Goal: Transaction & Acquisition: Purchase product/service

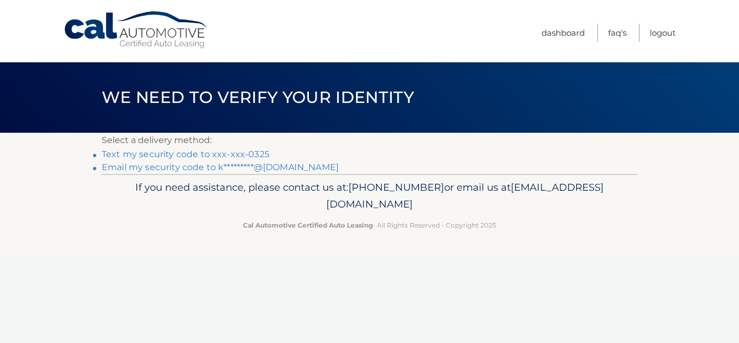
click at [192, 154] on link "Text my security code to xxx-xxx-0325" at bounding box center [186, 154] width 168 height 10
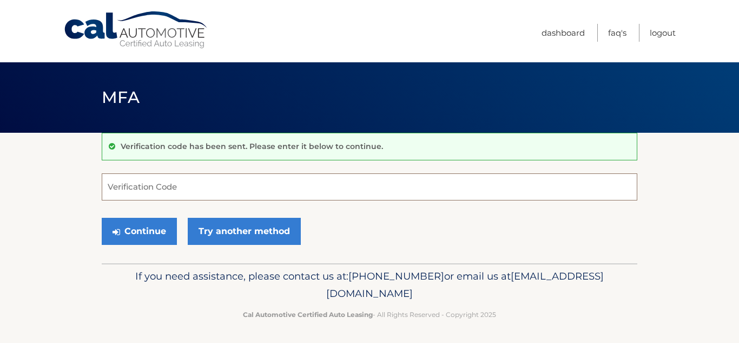
click at [165, 188] on input "Verification Code" at bounding box center [370, 186] width 536 height 27
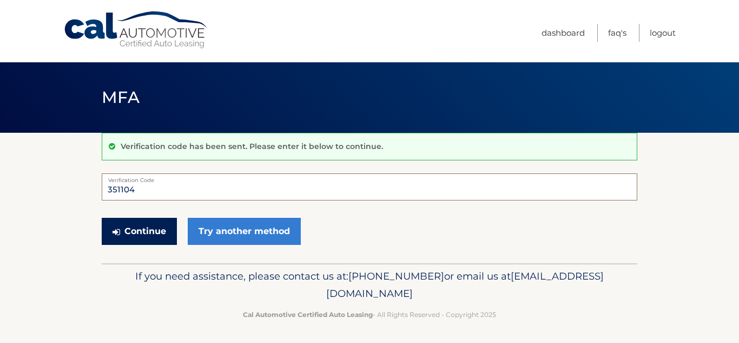
type input "351104"
click at [169, 232] on button "Continue" at bounding box center [139, 231] width 75 height 27
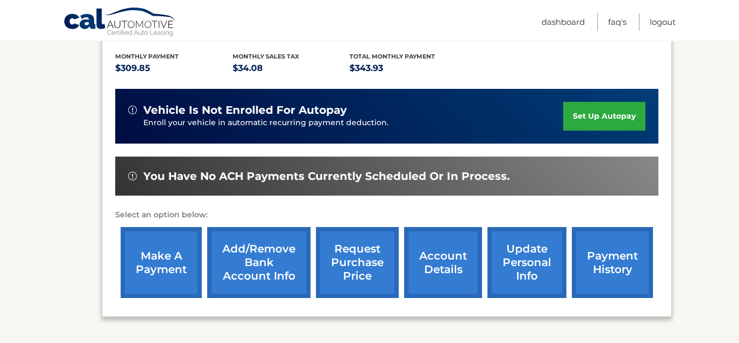
scroll to position [225, 0]
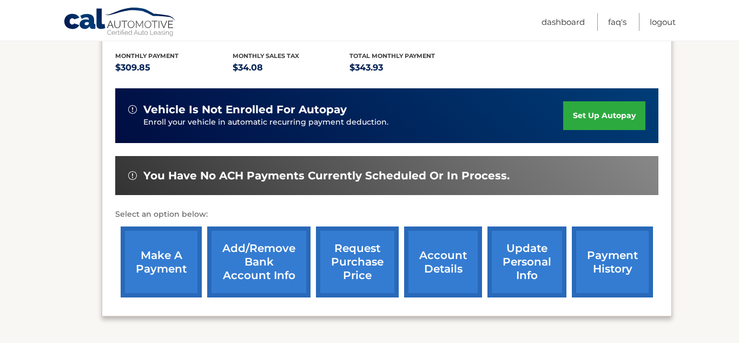
click at [181, 270] on link "make a payment" at bounding box center [161, 261] width 81 height 71
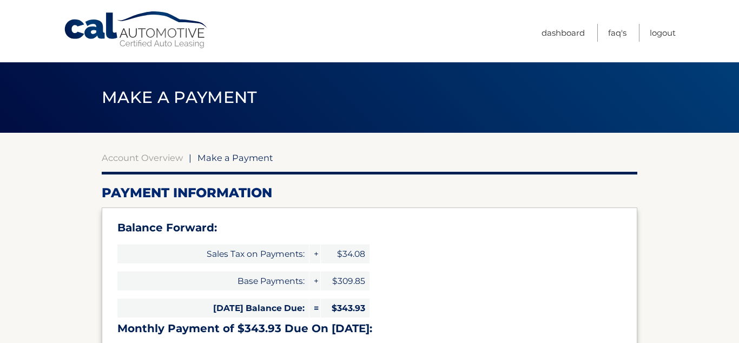
select select "N2Y4MDVjNjEtOGJiNC00MmIzLTk0OTgtYjNmMWZkMDlmZDMz"
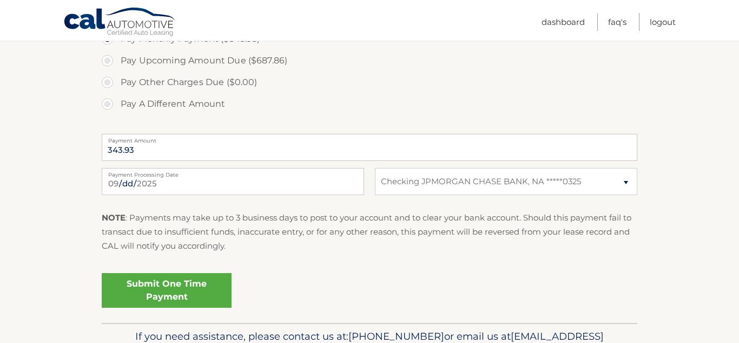
scroll to position [443, 0]
click at [152, 284] on link "Submit One Time Payment" at bounding box center [167, 289] width 130 height 35
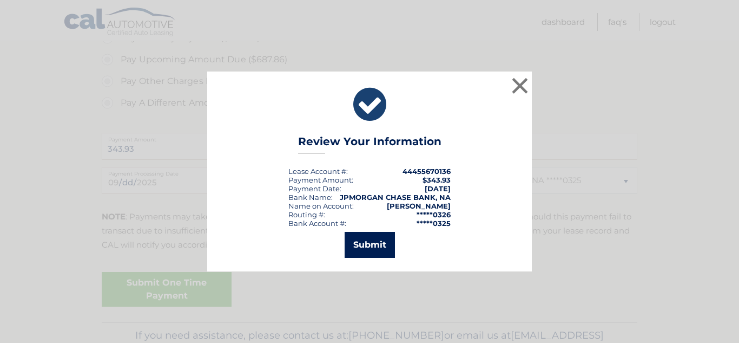
click at [374, 248] on button "Submit" at bounding box center [370, 245] width 50 height 26
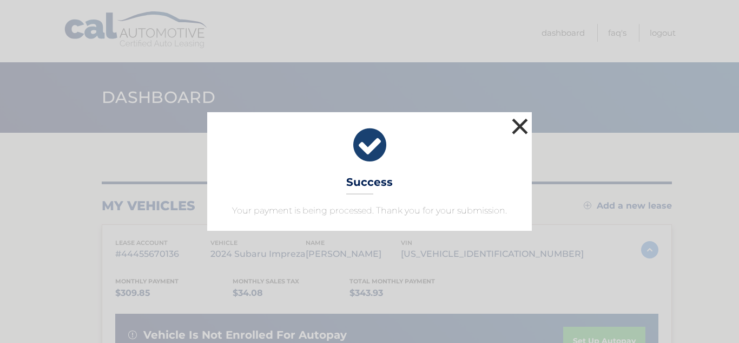
click at [521, 129] on button "×" at bounding box center [520, 126] width 22 height 22
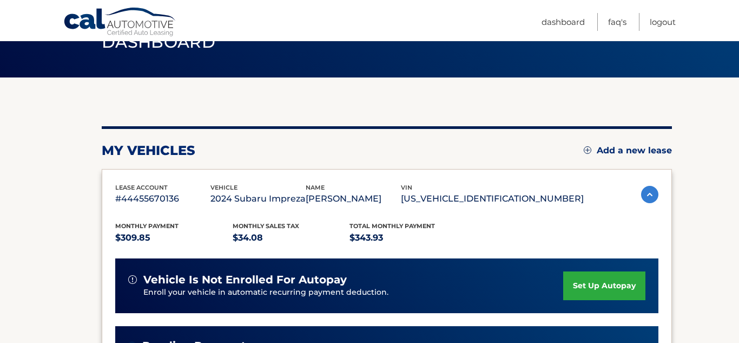
scroll to position [54, 0]
